Goal: Obtain resource: Obtain resource

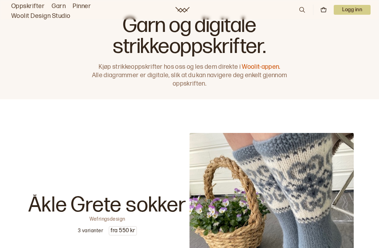
click at [36, 6] on link "Oppskrifter" at bounding box center [27, 6] width 33 height 10
click at [354, 13] on p "Logg inn" at bounding box center [351, 10] width 37 height 10
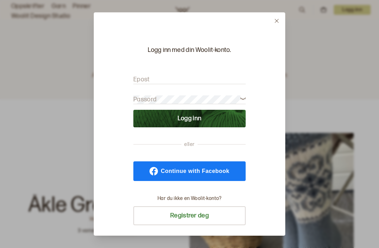
click at [215, 75] on input "Epost" at bounding box center [189, 79] width 112 height 9
type input "[EMAIL_ADDRESS][DOMAIN_NAME]"
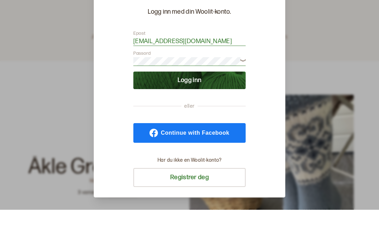
click at [212, 110] on button "Logg inn" at bounding box center [189, 119] width 112 height 18
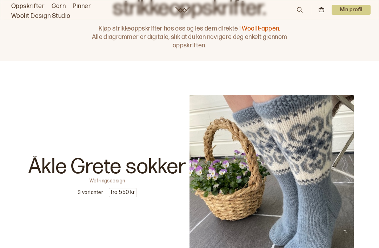
click at [346, 14] on p "Min profil" at bounding box center [350, 10] width 39 height 10
click at [342, 30] on div "Profil" at bounding box center [341, 28] width 55 height 14
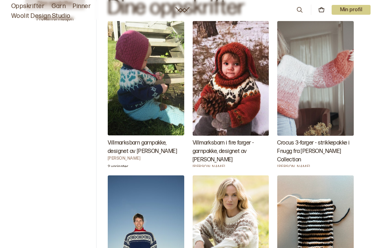
click at [162, 97] on img "Villmarksbarn garnpakke, designet av Linka Neumann" at bounding box center [146, 78] width 76 height 114
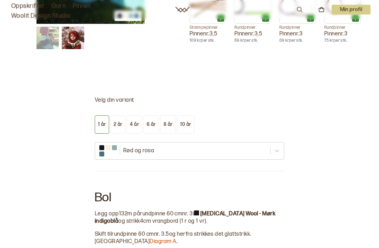
scroll to position [426, 0]
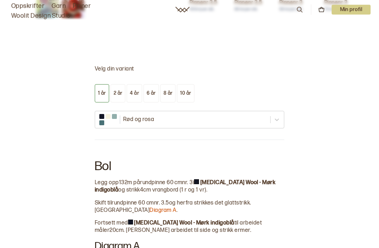
click at [117, 97] on button "2 år" at bounding box center [117, 93] width 15 height 18
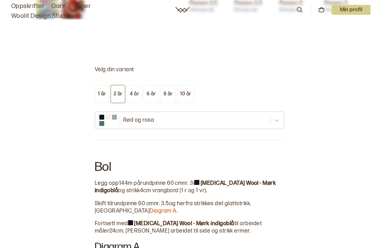
scroll to position [412, 0]
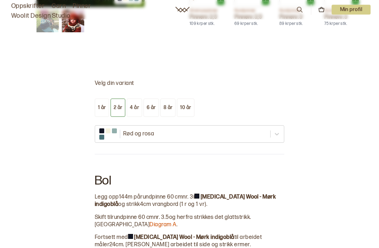
click at [135, 103] on button "4 år" at bounding box center [134, 108] width 15 height 18
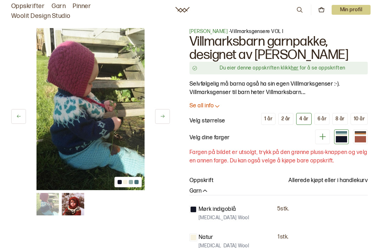
click at [294, 67] on link "her" at bounding box center [294, 68] width 7 height 6
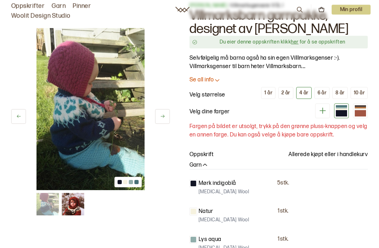
scroll to position [22, 0]
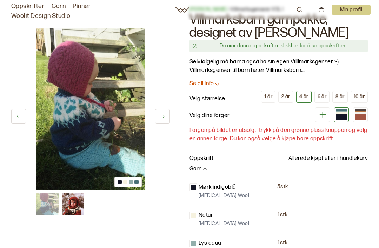
click at [339, 157] on p "Allerede kjøpt eller i handlekurv" at bounding box center [327, 158] width 79 height 8
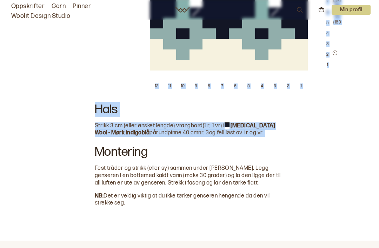
scroll to position [1637, 0]
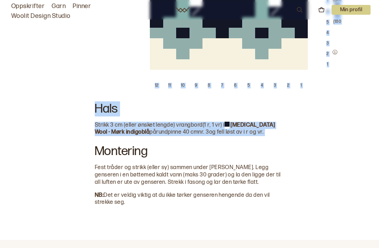
copy div "Lor Ipsu dol 395 s am consectet 92 ad el. 8 s Doeiusm Temp - Inci utlaboree do …"
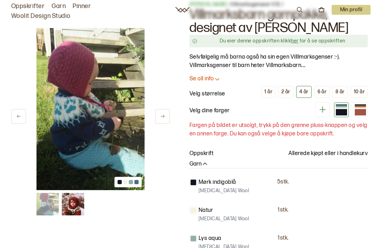
scroll to position [0, 0]
